Goal: Task Accomplishment & Management: Use online tool/utility

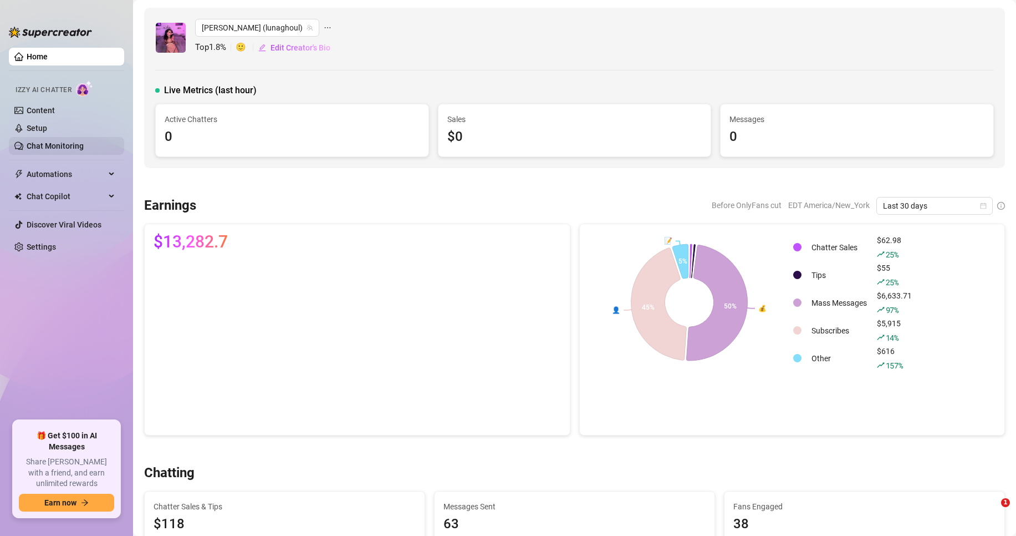
click at [80, 142] on link "Chat Monitoring" at bounding box center [55, 145] width 57 height 9
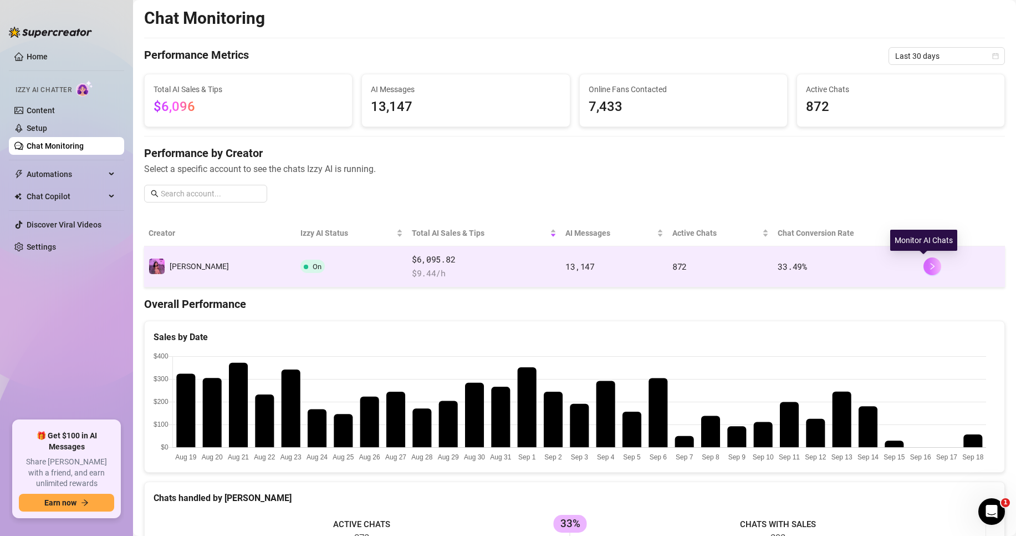
click at [929, 268] on icon "right" at bounding box center [933, 266] width 8 height 8
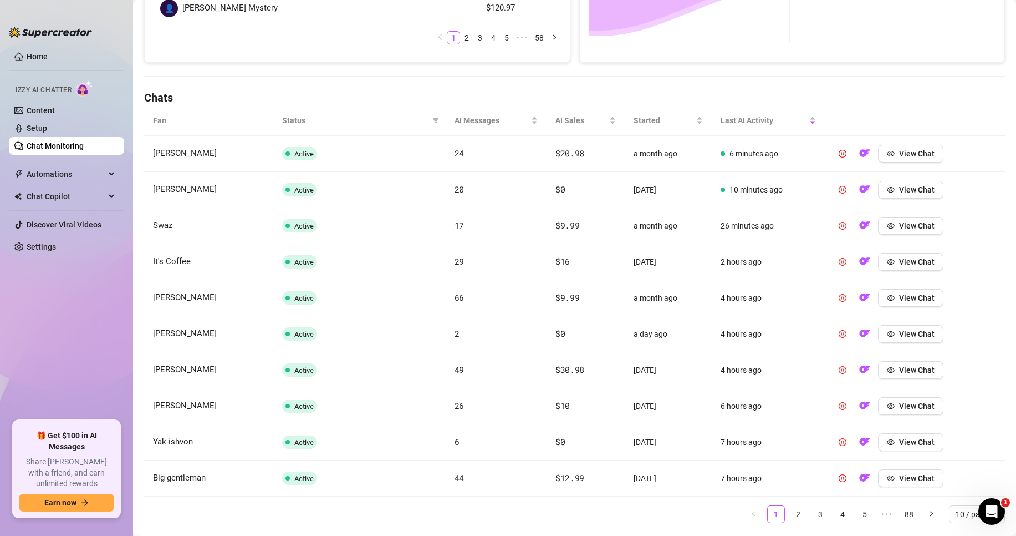
scroll to position [337, 0]
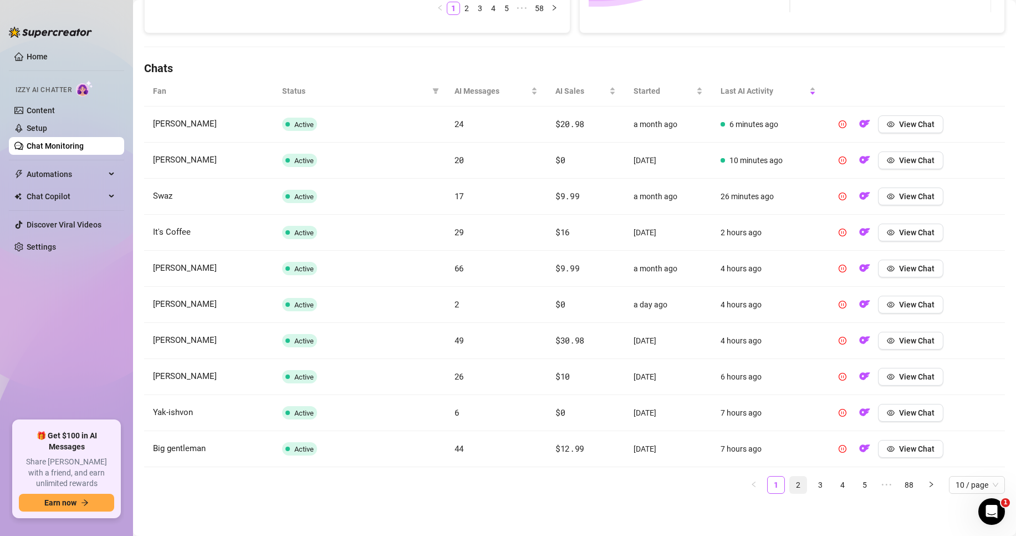
click at [796, 486] on link "2" at bounding box center [798, 484] width 17 height 17
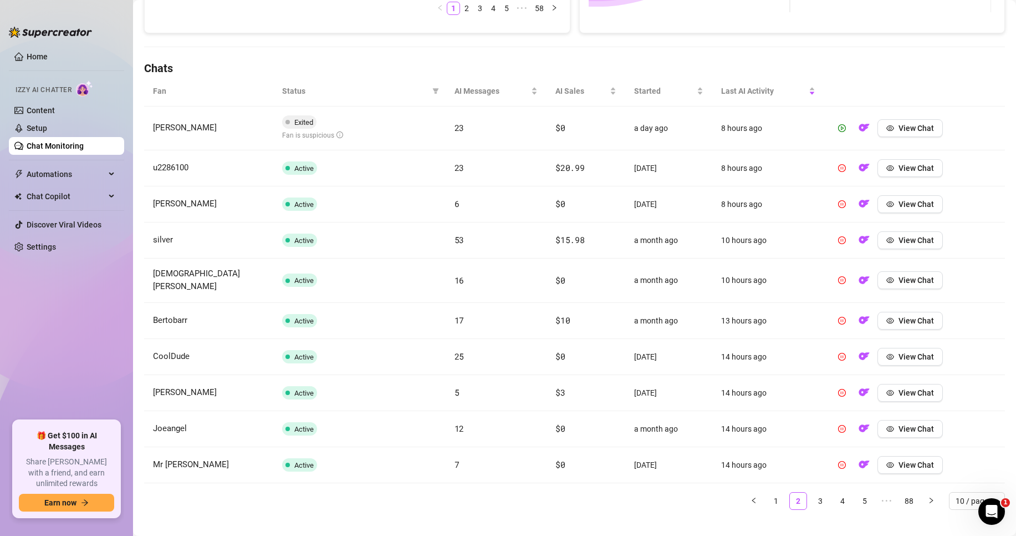
click at [816, 492] on link "3" at bounding box center [820, 500] width 17 height 17
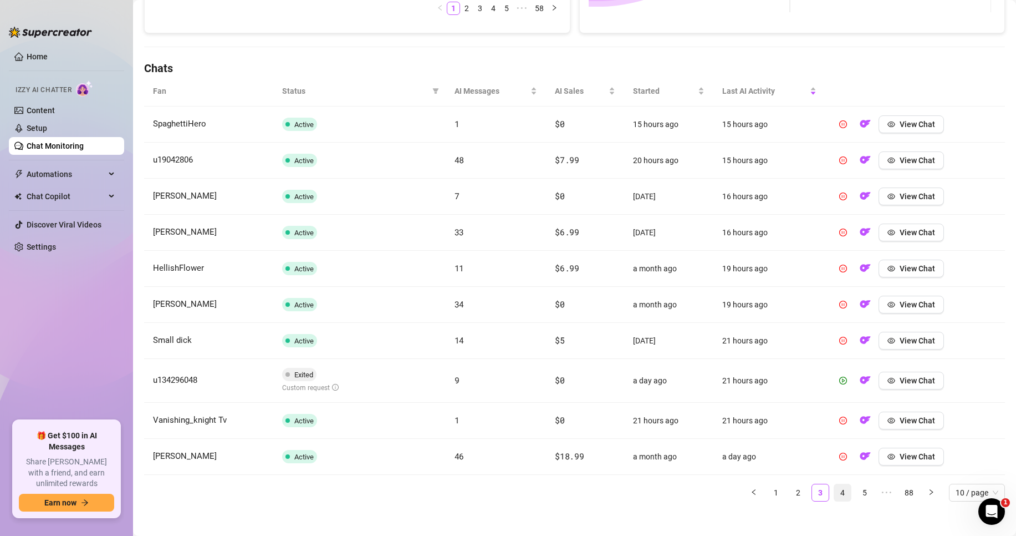
click at [834, 496] on link "4" at bounding box center [842, 492] width 17 height 17
